Goal: Task Accomplishment & Management: Complete application form

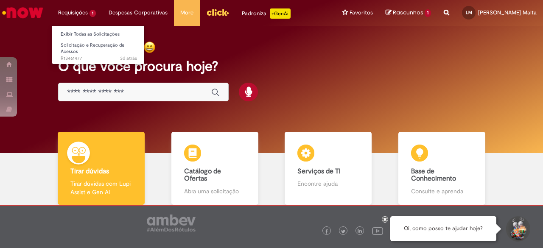
click at [76, 18] on li "Requisições 1 Exibir Todas as Solicitações Solicitação e Recuperação de Acessos…" at bounding box center [77, 12] width 51 height 25
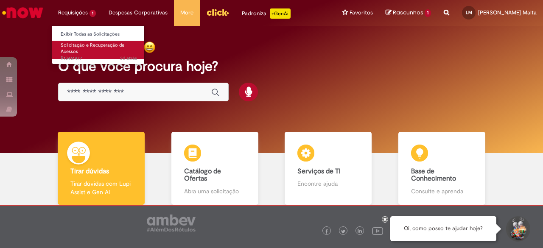
click at [79, 45] on span "Solicitação e Recuperação de Acessos" at bounding box center [93, 48] width 64 height 13
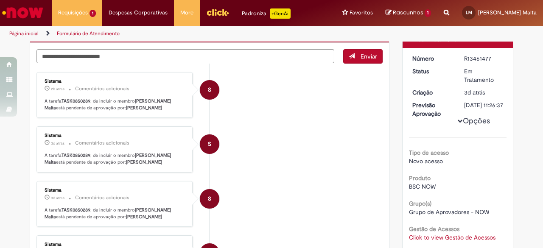
scroll to position [85, 0]
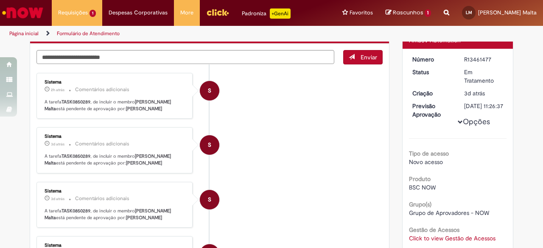
click at [110, 141] on small "Comentários adicionais" at bounding box center [102, 144] width 54 height 7
click at [105, 153] on p "A tarefa TASK0850289 , de incluir o membro [PERSON_NAME] está pendente de aprov…" at bounding box center [115, 159] width 141 height 13
click at [106, 195] on small "Comentários adicionais" at bounding box center [102, 198] width 54 height 7
click at [203, 197] on div "S" at bounding box center [210, 200] width 20 height 20
click at [200, 145] on div "S" at bounding box center [210, 145] width 20 height 20
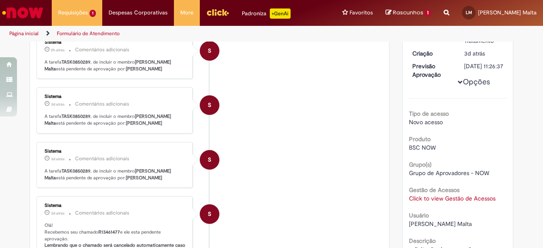
scroll to position [127, 0]
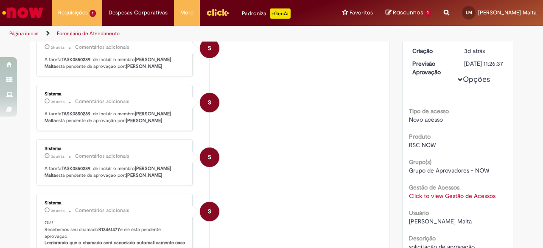
click at [149, 148] on div "Sistema" at bounding box center [115, 148] width 141 height 5
drag, startPoint x: 122, startPoint y: 158, endPoint x: 109, endPoint y: 163, distance: 14.1
click at [121, 159] on div "Sistema 3d atrás 3 dias atrás Comentários adicionais A tarefa TASK0850289 , de …" at bounding box center [114, 162] width 151 height 41
click at [126, 172] on b "[PERSON_NAME]" at bounding box center [144, 175] width 36 height 6
click at [126, 118] on b "[PERSON_NAME]" at bounding box center [144, 121] width 36 height 6
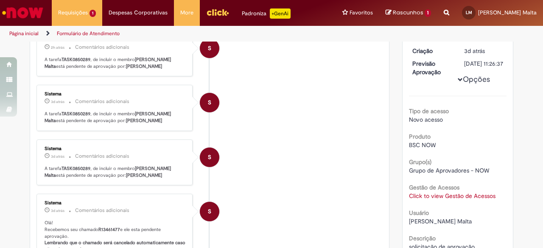
click at [129, 111] on p "A tarefa TASK0850289 , de incluir o membro [PERSON_NAME] está pendente de aprov…" at bounding box center [115, 117] width 141 height 13
click at [146, 167] on b "[PERSON_NAME] Malta" at bounding box center [109, 172] width 128 height 13
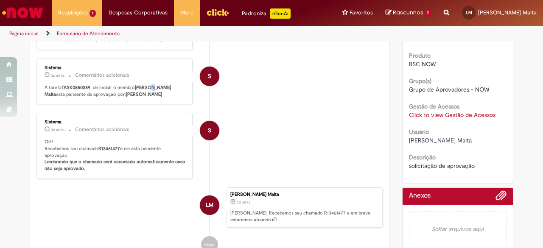
scroll to position [212, 0]
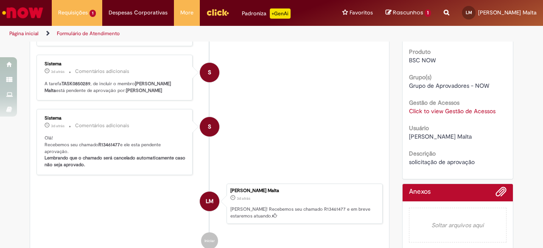
click at [137, 124] on p "3d atrás 3 dias atrás Comentários adicionais" at bounding box center [115, 126] width 141 height 10
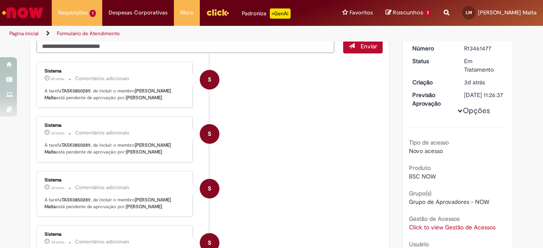
scroll to position [85, 0]
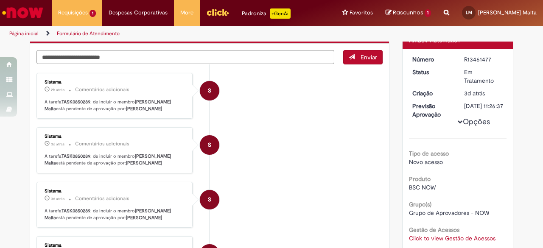
click at [413, 14] on span "Rascunhos" at bounding box center [408, 12] width 31 height 8
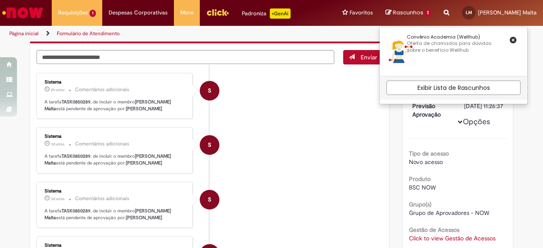
click at [413, 15] on span "Rascunhos" at bounding box center [408, 12] width 31 height 8
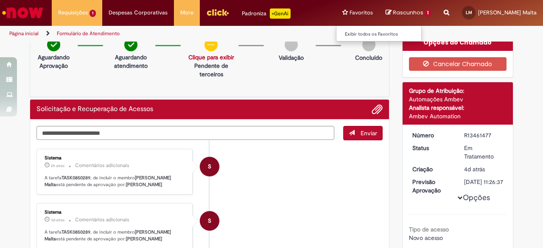
scroll to position [0, 0]
